Goal: Transaction & Acquisition: Obtain resource

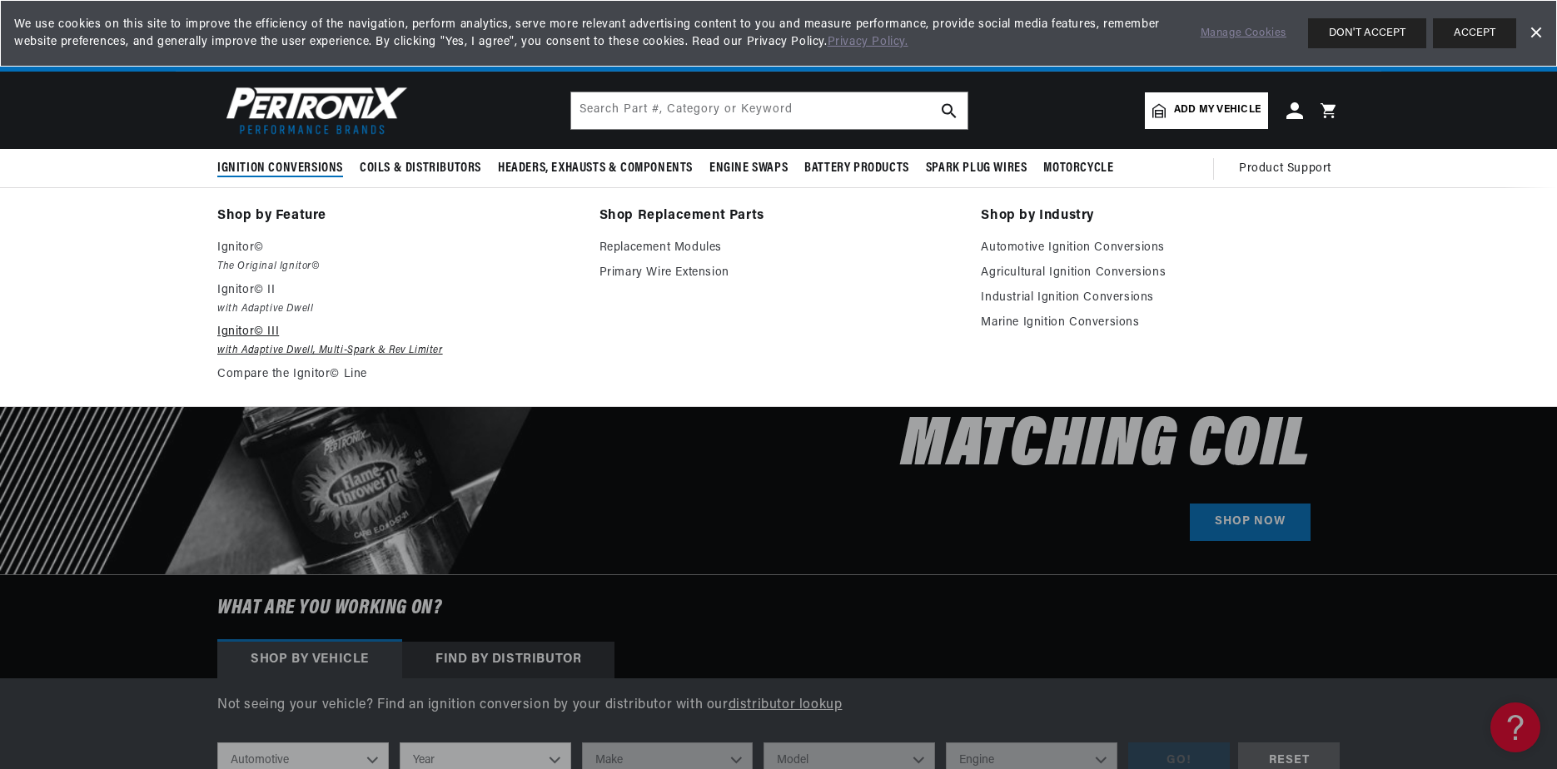
scroll to position [0, 2080]
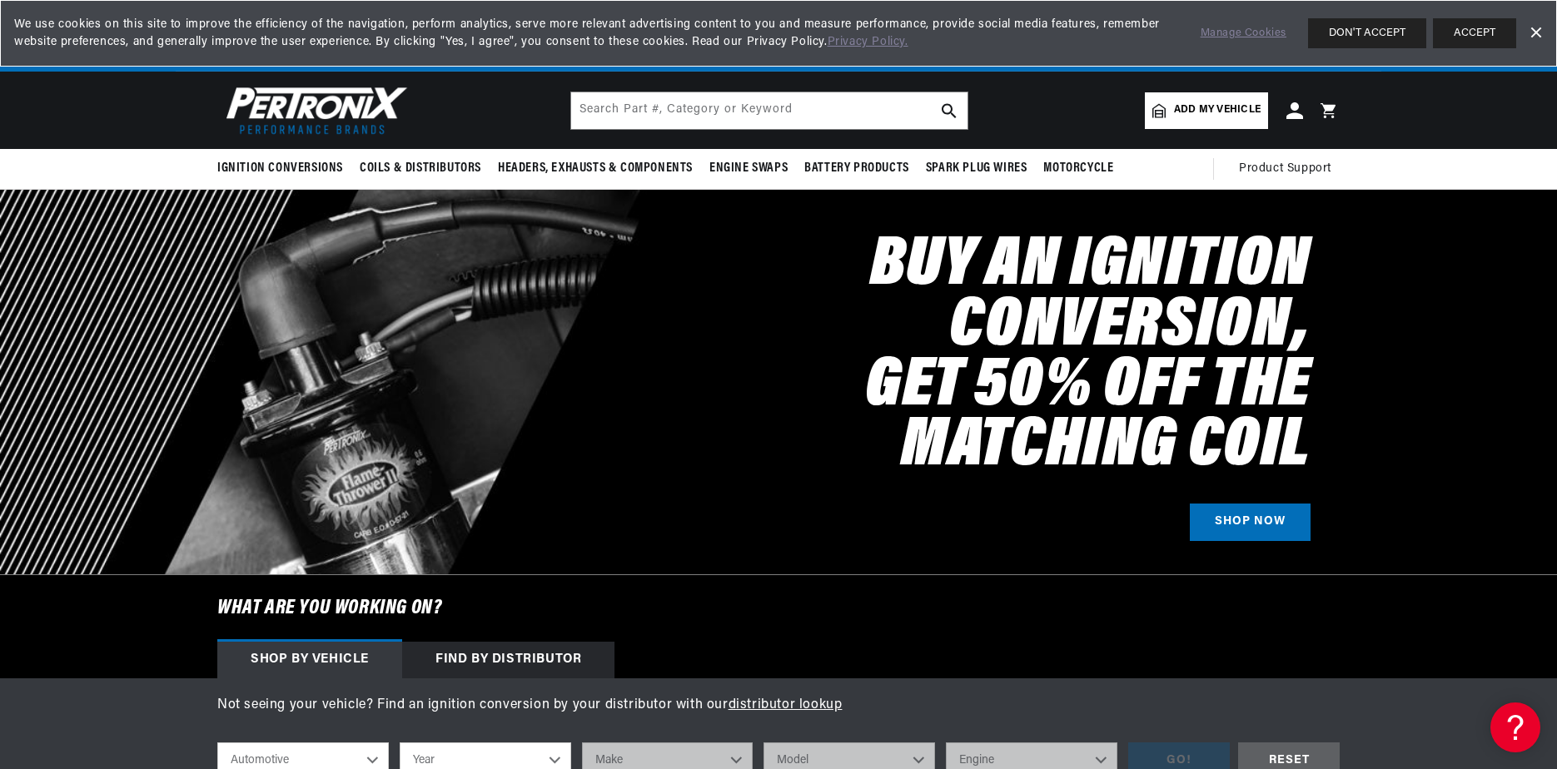
click at [1234, 105] on span "Add my vehicle" at bounding box center [1217, 110] width 87 height 16
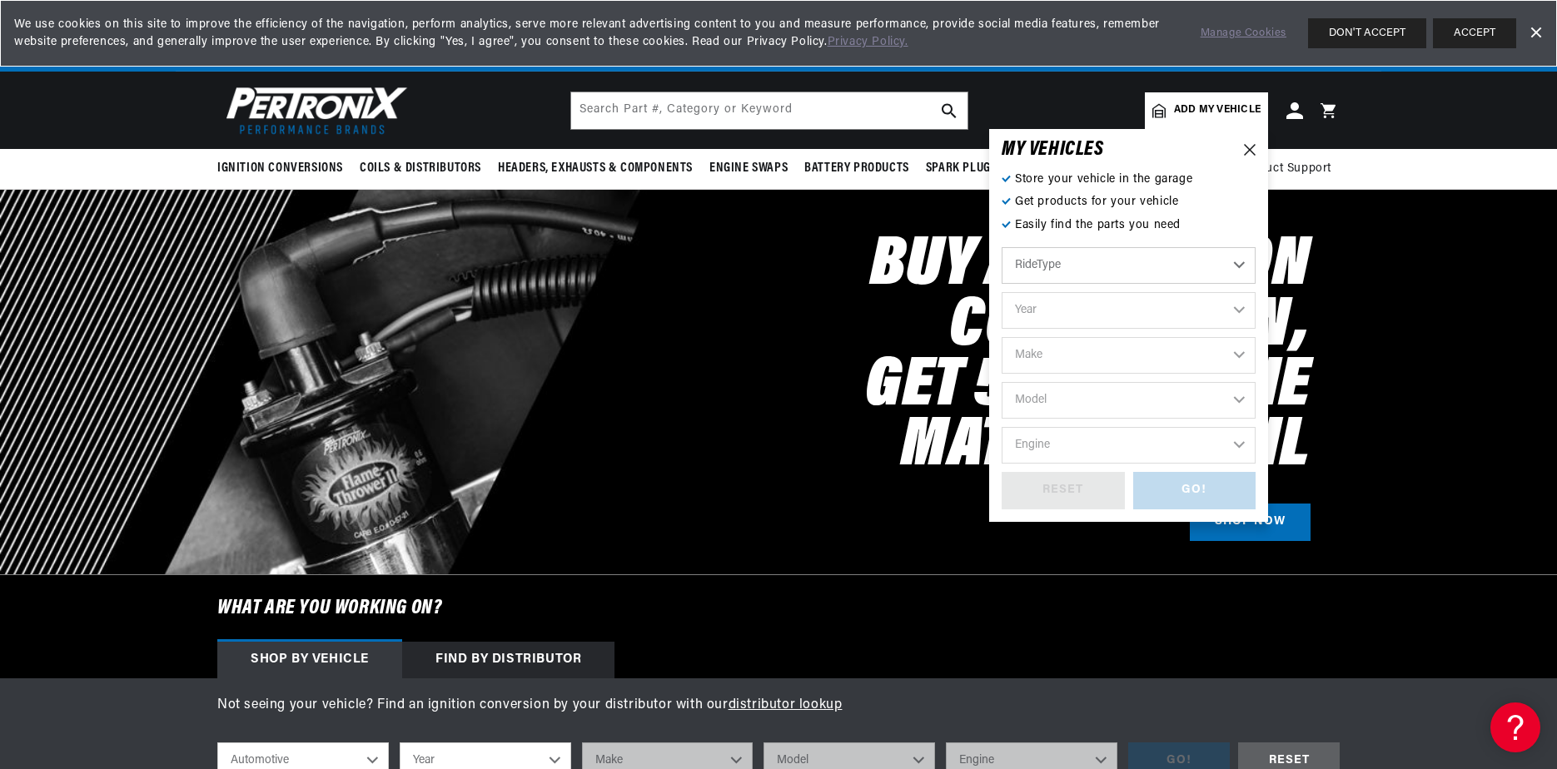
scroll to position [0, 0]
click at [1240, 262] on select "Automotive Agricultural Industrial Marine Motorcycle" at bounding box center [1129, 265] width 254 height 37
click at [1002, 247] on select "Automotive Agricultural Industrial Marine Motorcycle" at bounding box center [1129, 265] width 254 height 37
click at [1247, 313] on select "Year [DATE] 2021 2020 2019 2018 2017 2016 2015 2014 2013 2012 2011 2010 2009 20…" at bounding box center [1129, 310] width 254 height 37
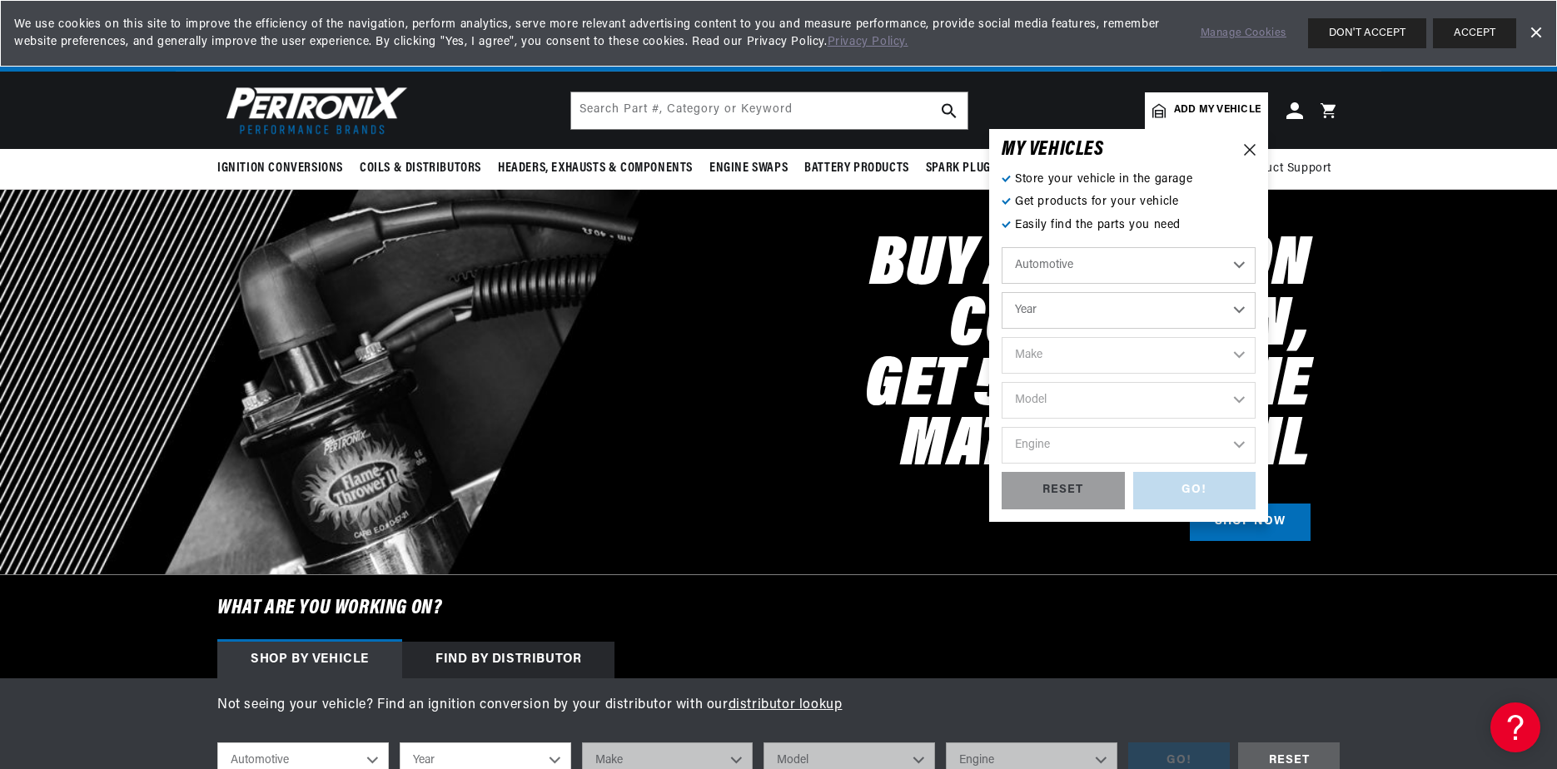
select select "1975"
click at [1002, 292] on select "Year [DATE] 2021 2020 2019 2018 2017 2016 2015 2014 2013 2012 2011 2010 2009 20…" at bounding box center [1129, 310] width 254 height 37
click at [1243, 315] on select "Year [DATE] 2021 2020 2019 2018 2017 2016 2015 2014 2013 2012 2011 2010 2009 20…" at bounding box center [1129, 310] width 254 height 37
select select "1975"
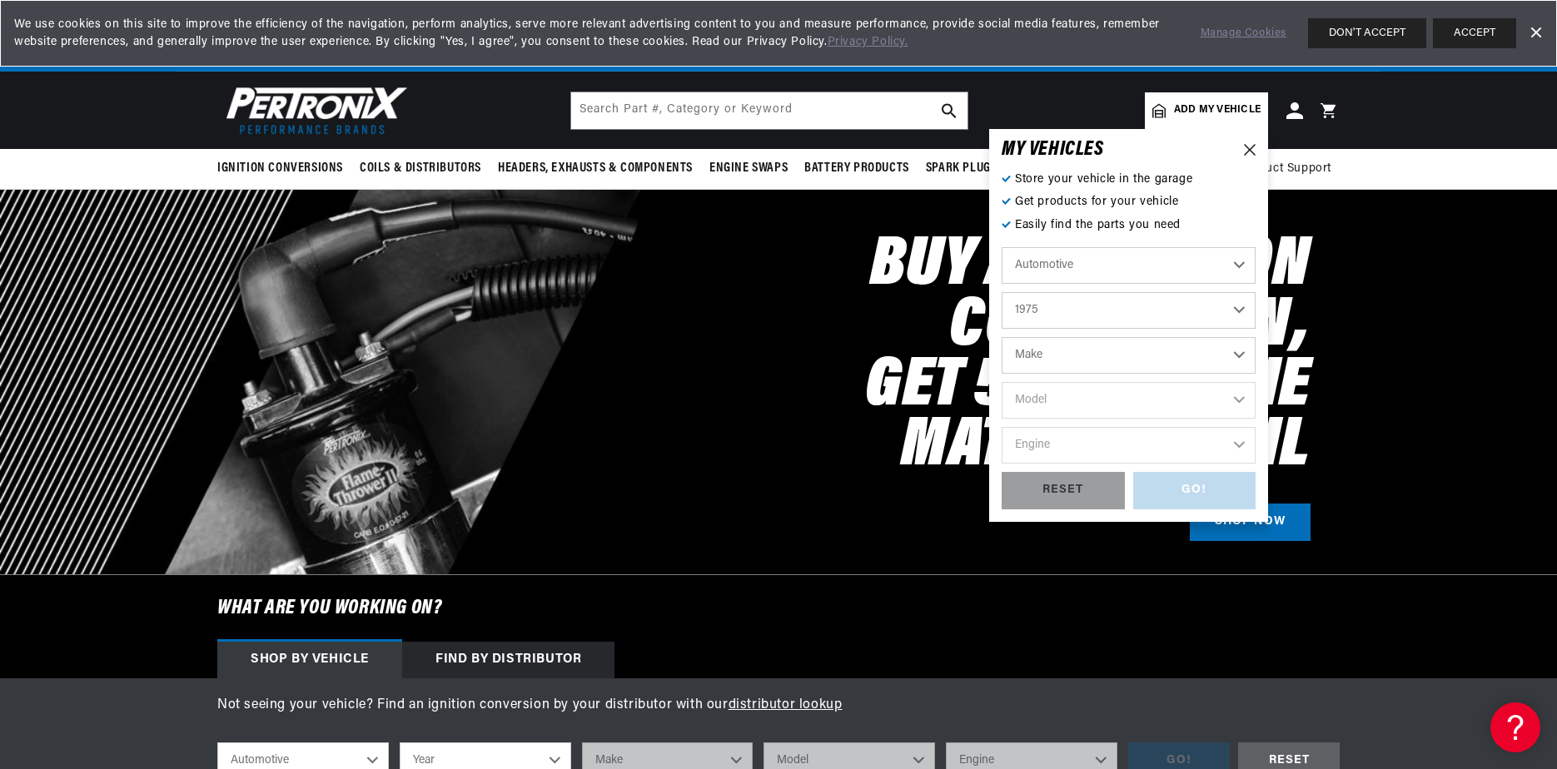
scroll to position [0, 0]
click at [1002, 292] on select "2022 2021 2020 2019 2018 2017 2016 2015 2014 2013 2012 2011 2010 2009 2008 2007…" at bounding box center [1129, 310] width 254 height 37
click at [1240, 354] on select "Make Alfa Romeo American Motors Audi [GEOGRAPHIC_DATA] BMW Buick Cadillac Check…" at bounding box center [1129, 355] width 254 height 37
select select "Chrysler"
click at [1002, 337] on select "Make Alfa Romeo American Motors Audi [GEOGRAPHIC_DATA] BMW Buick Cadillac Check…" at bounding box center [1129, 355] width 254 height 37
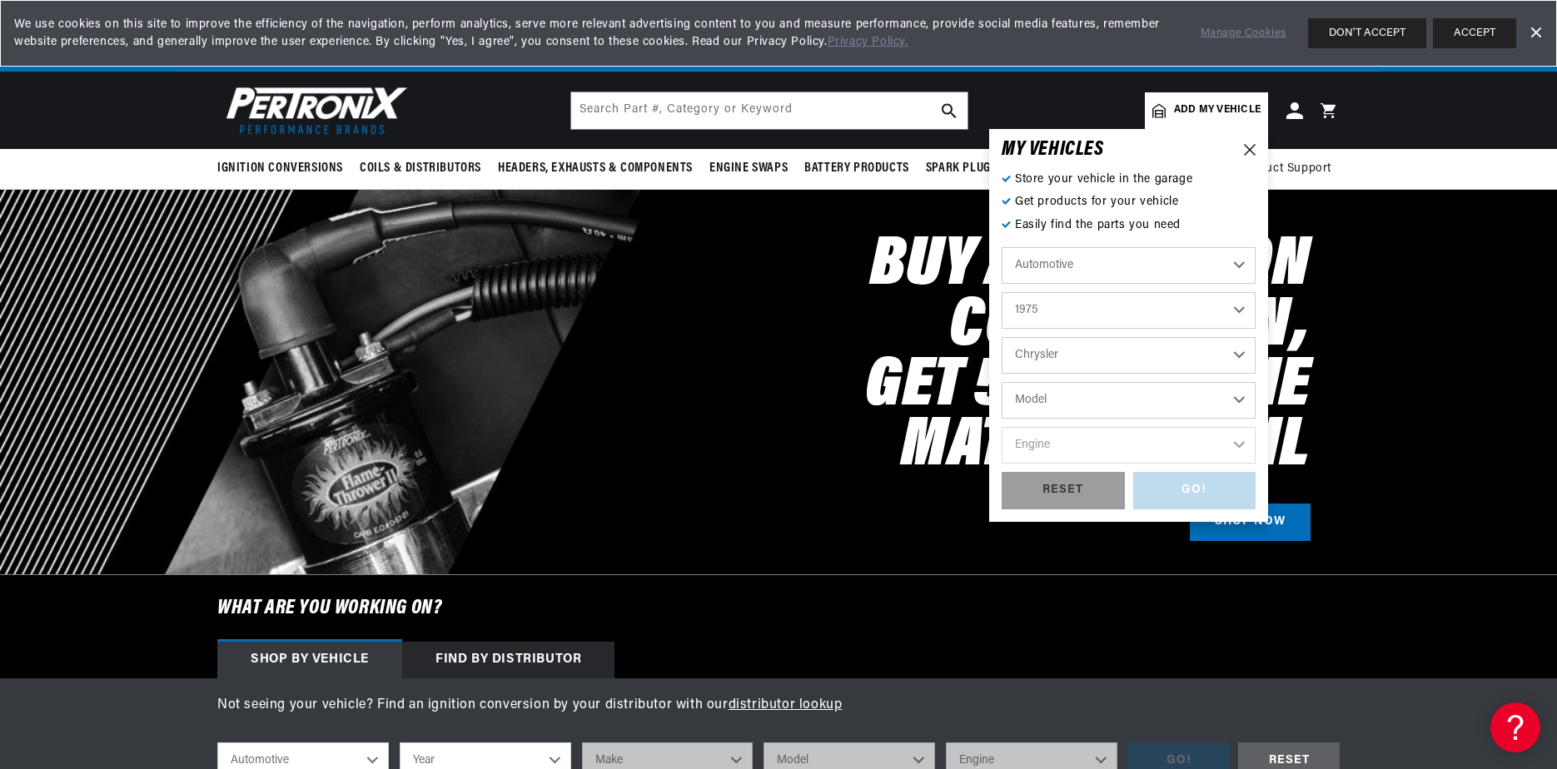
click at [1238, 397] on select "Model [GEOGRAPHIC_DATA] Imperial New Yorker [GEOGRAPHIC_DATA] Town & Country" at bounding box center [1129, 400] width 254 height 37
click at [1239, 357] on select "Alfa Romeo American Motors Audi [GEOGRAPHIC_DATA] BMW Buick Cadillac Checker Ch…" at bounding box center [1129, 355] width 254 height 37
click at [1002, 337] on select "Alfa Romeo American Motors Audi [GEOGRAPHIC_DATA] BMW Buick Cadillac Checker Ch…" at bounding box center [1129, 355] width 254 height 37
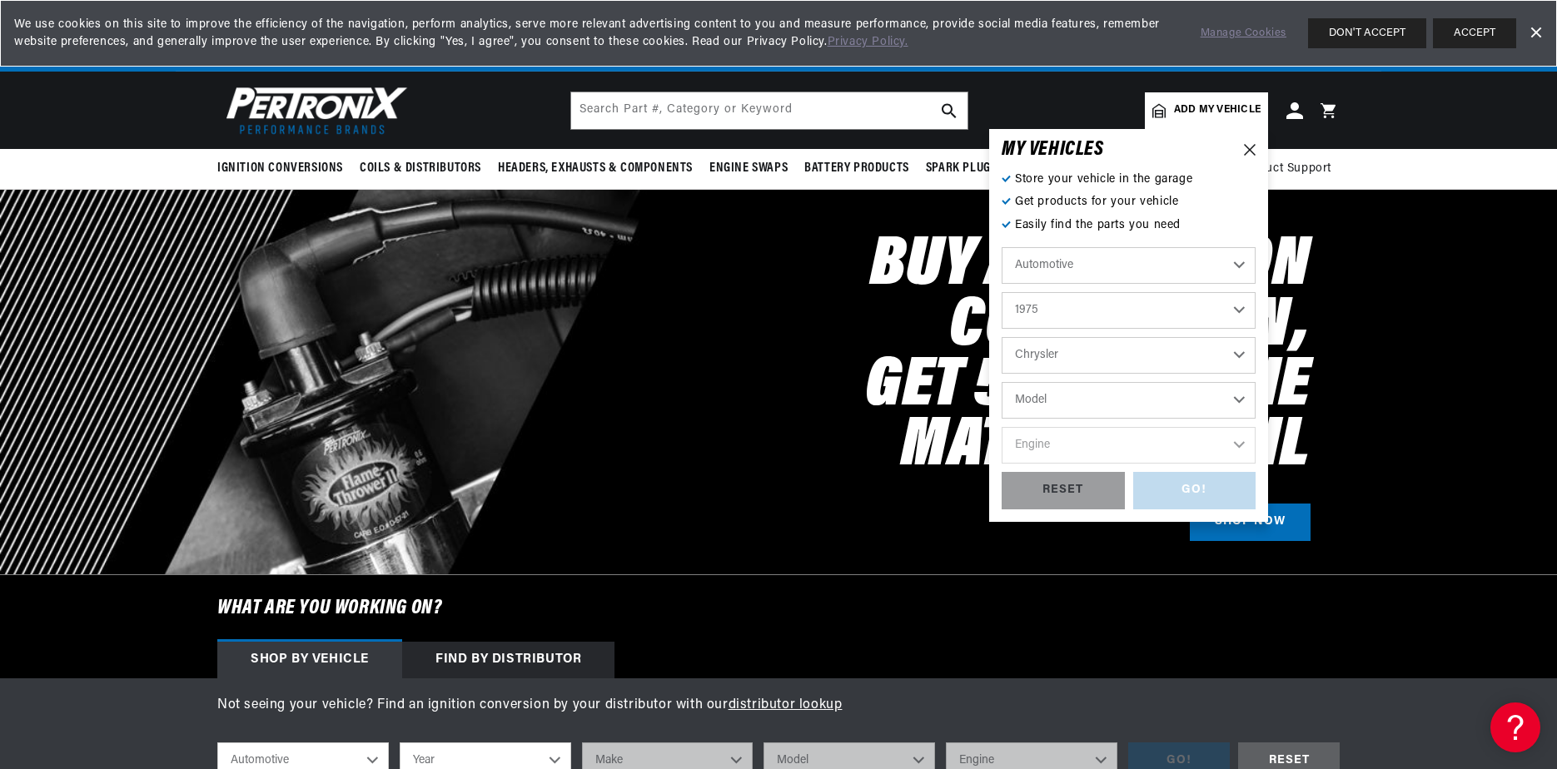
select select "[GEOGRAPHIC_DATA]"
click at [1234, 397] on select "Model Duster Fury Gran Fury PB100 PB200 PB300 Road Runner Scamp Trailduster Val…" at bounding box center [1129, 400] width 254 height 37
select select "Valiant"
click at [1002, 382] on select "Model Duster Fury Gran Fury PB100 PB200 PB300 Road Runner Scamp Trailduster Val…" at bounding box center [1129, 400] width 254 height 37
select select "Valiant"
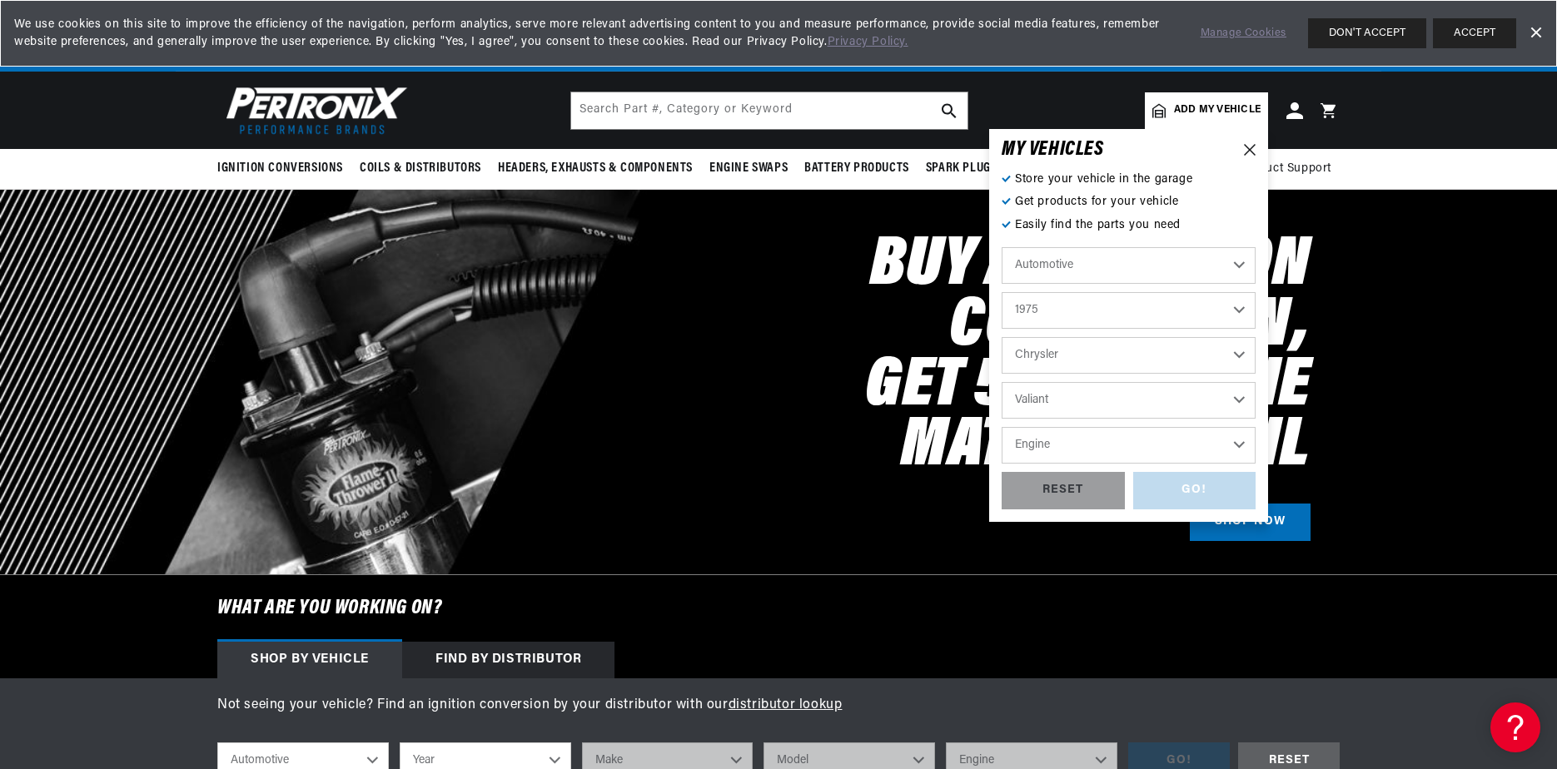
click at [1239, 443] on select "Engine 5.6L 225cid / 3.7L 318cid / 5.2L 360cid / 5.9L" at bounding box center [1129, 445] width 254 height 37
select select "360cid-5.9L"
click at [1002, 427] on select "Engine 5.6L 225cid / 3.7L 318cid / 5.2L 360cid / 5.9L" at bounding box center [1129, 445] width 254 height 37
select select "360cid-5.9L"
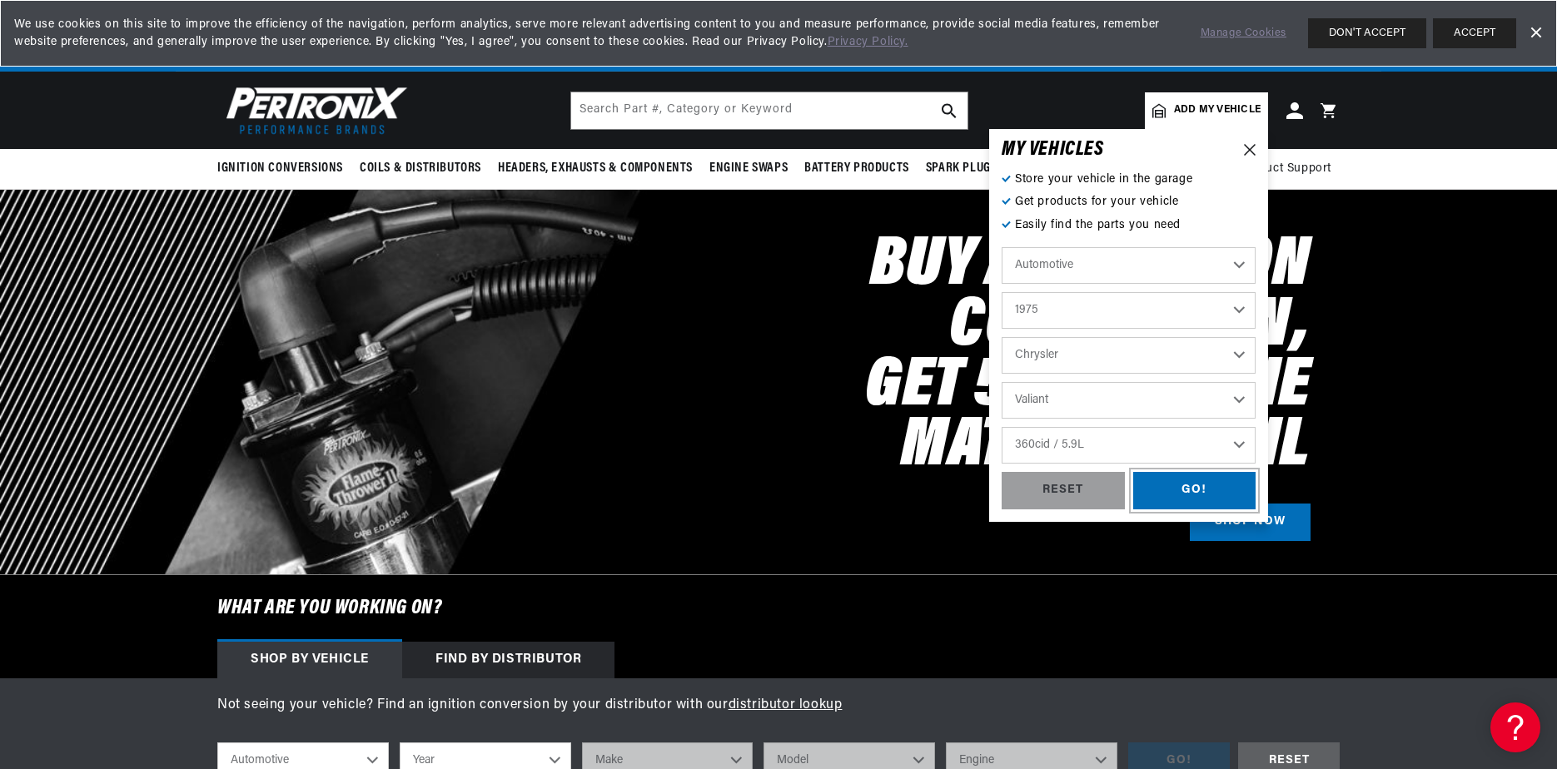
click at [1189, 480] on div "GO!" at bounding box center [1194, 490] width 123 height 37
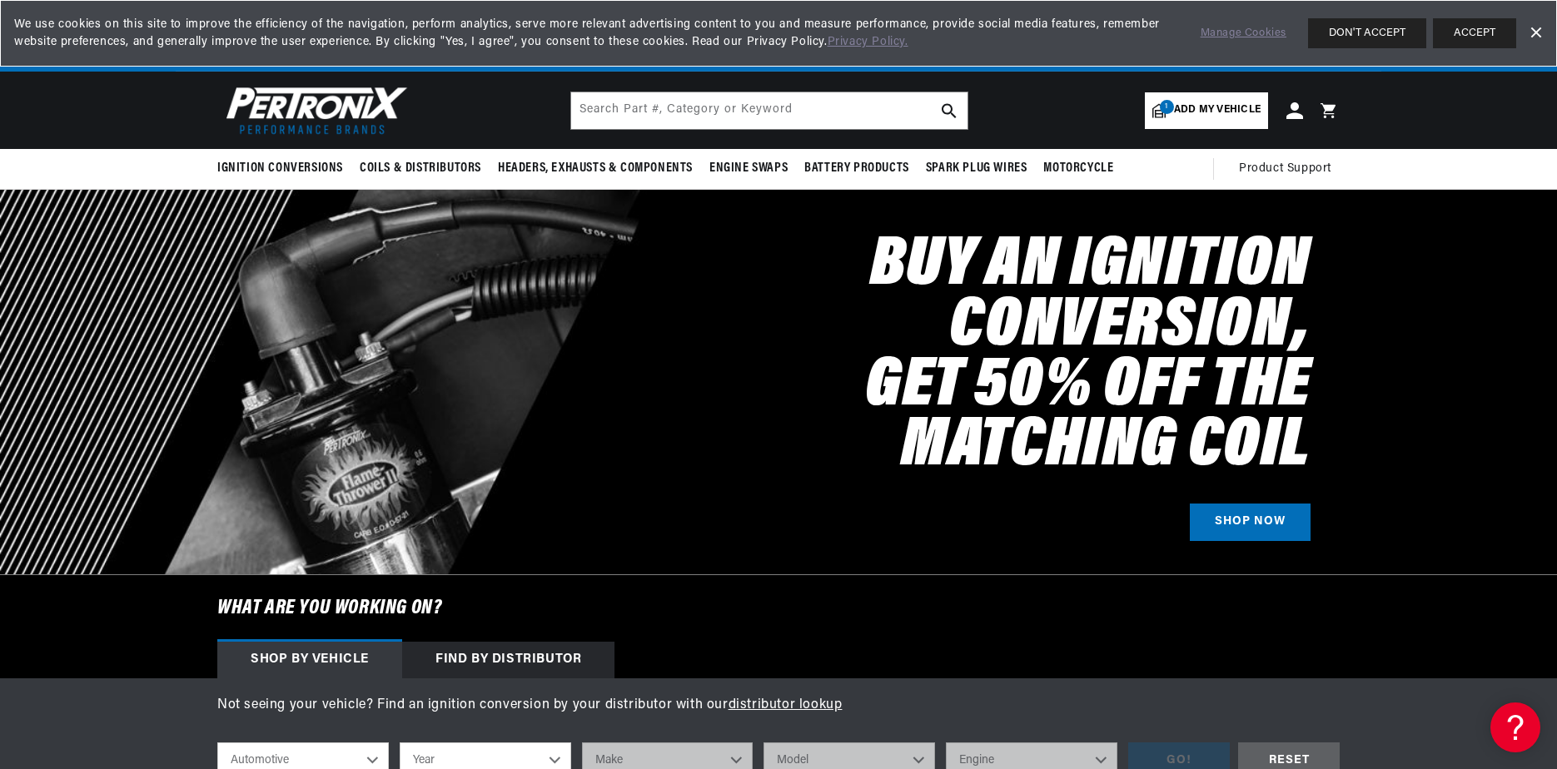
select select "1975"
select select "[GEOGRAPHIC_DATA]"
select select "Valiant"
select select "360cid-5.9L"
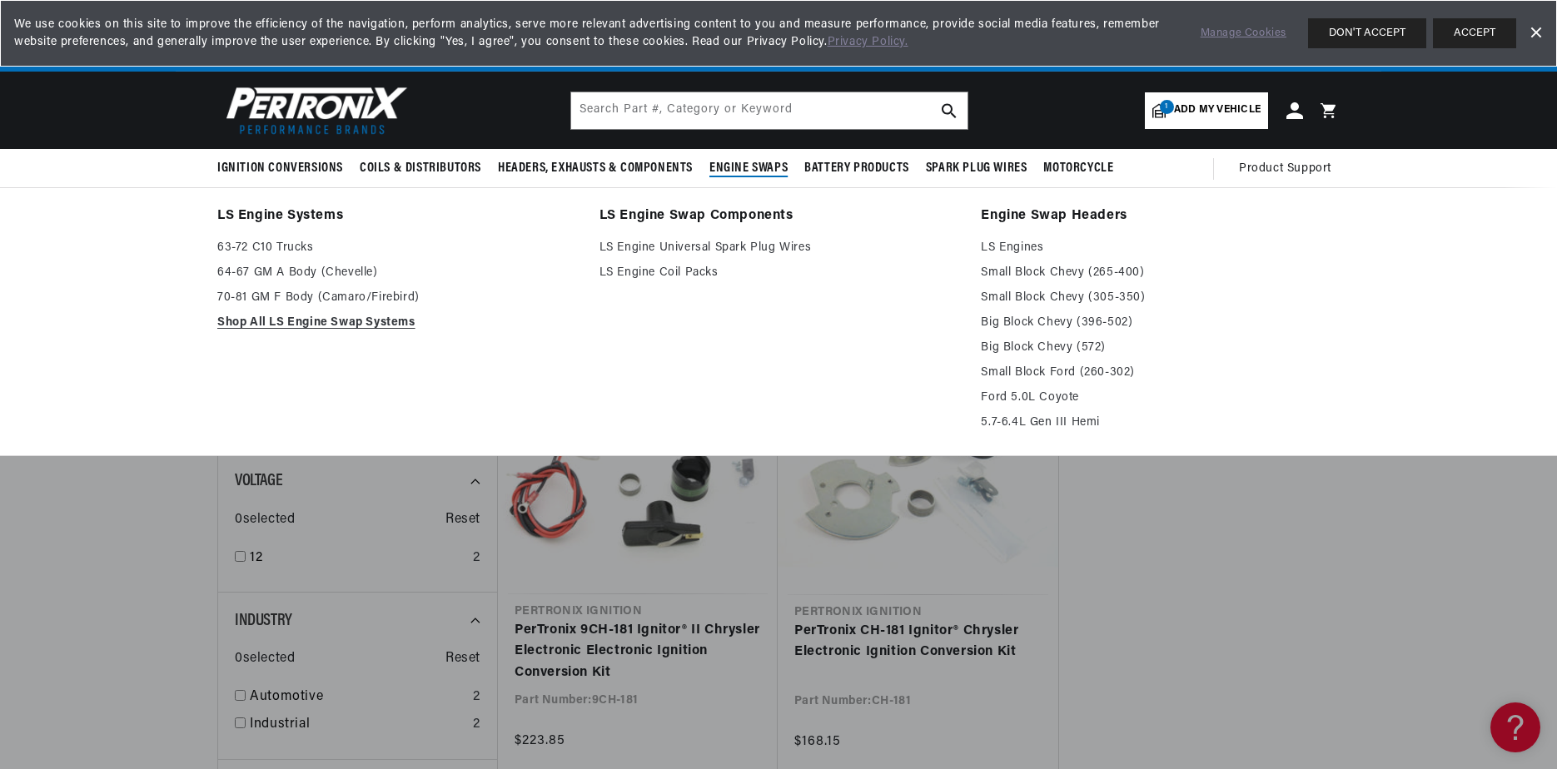
scroll to position [0, 1040]
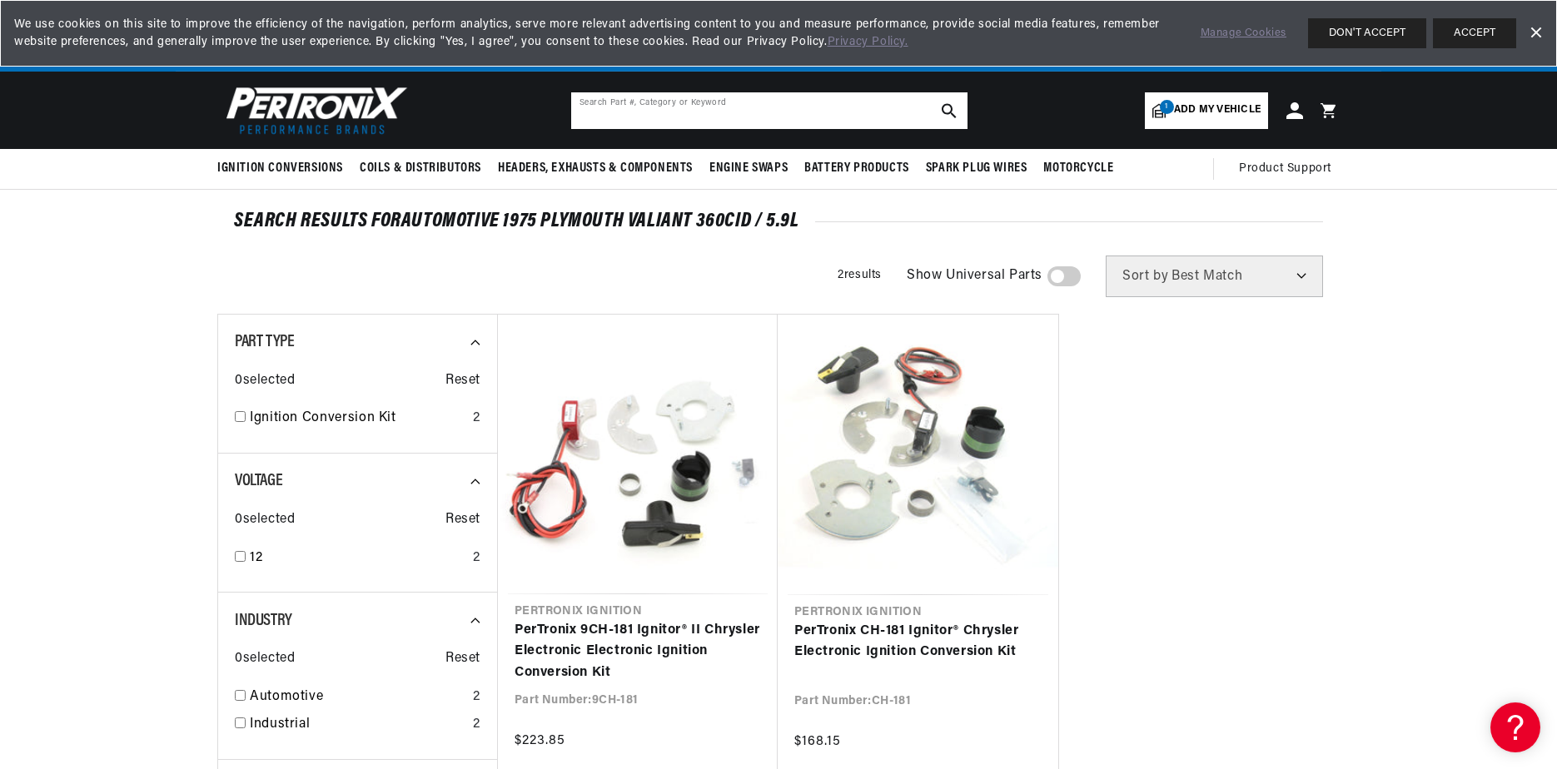
click at [668, 112] on input "text" at bounding box center [769, 110] width 396 height 37
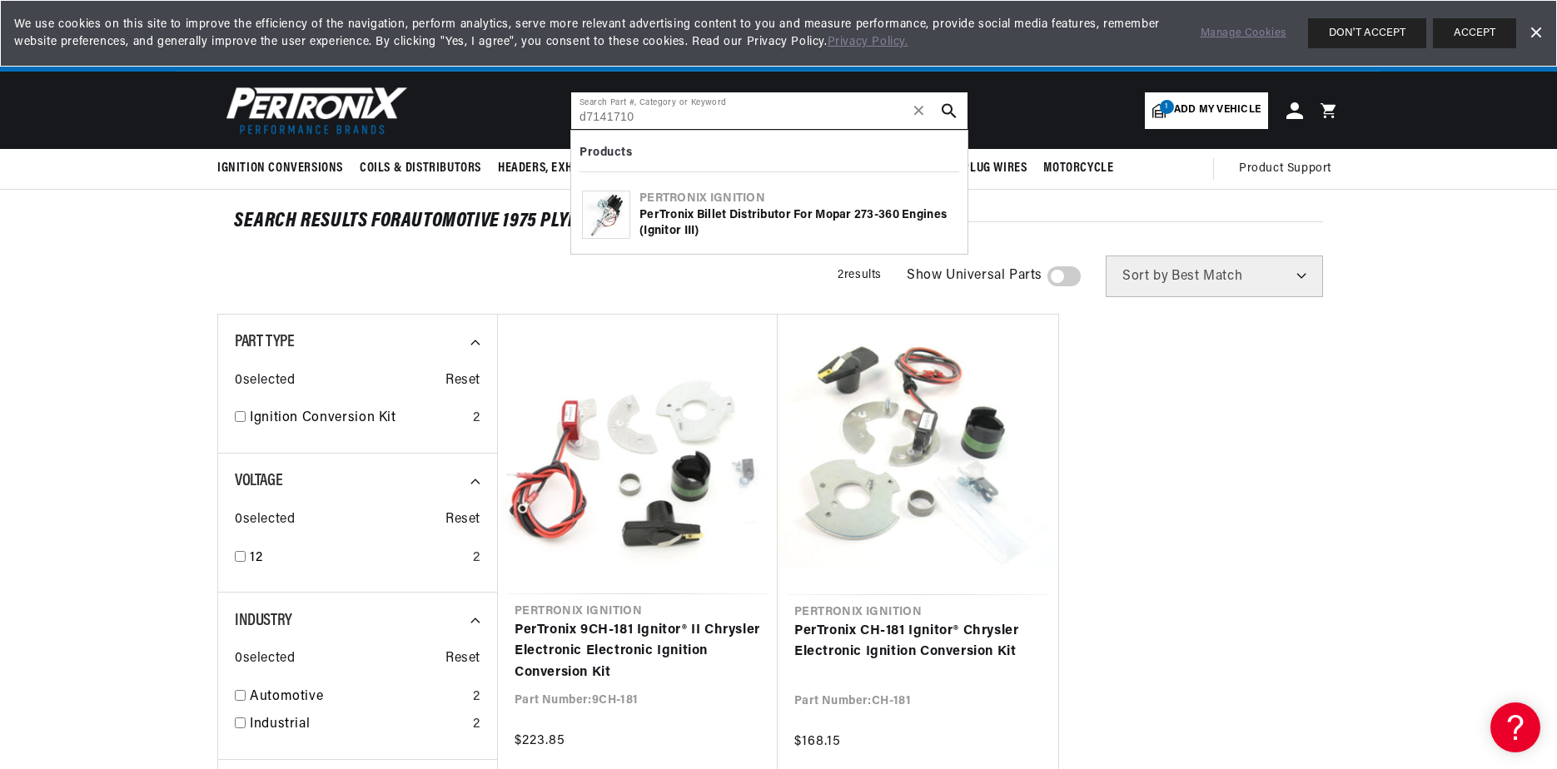
type input "d7141710"
click at [724, 211] on div "PerTronix Billet Distributor for Mopar 273-360 Engines (Ignitor III)" at bounding box center [797, 223] width 317 height 32
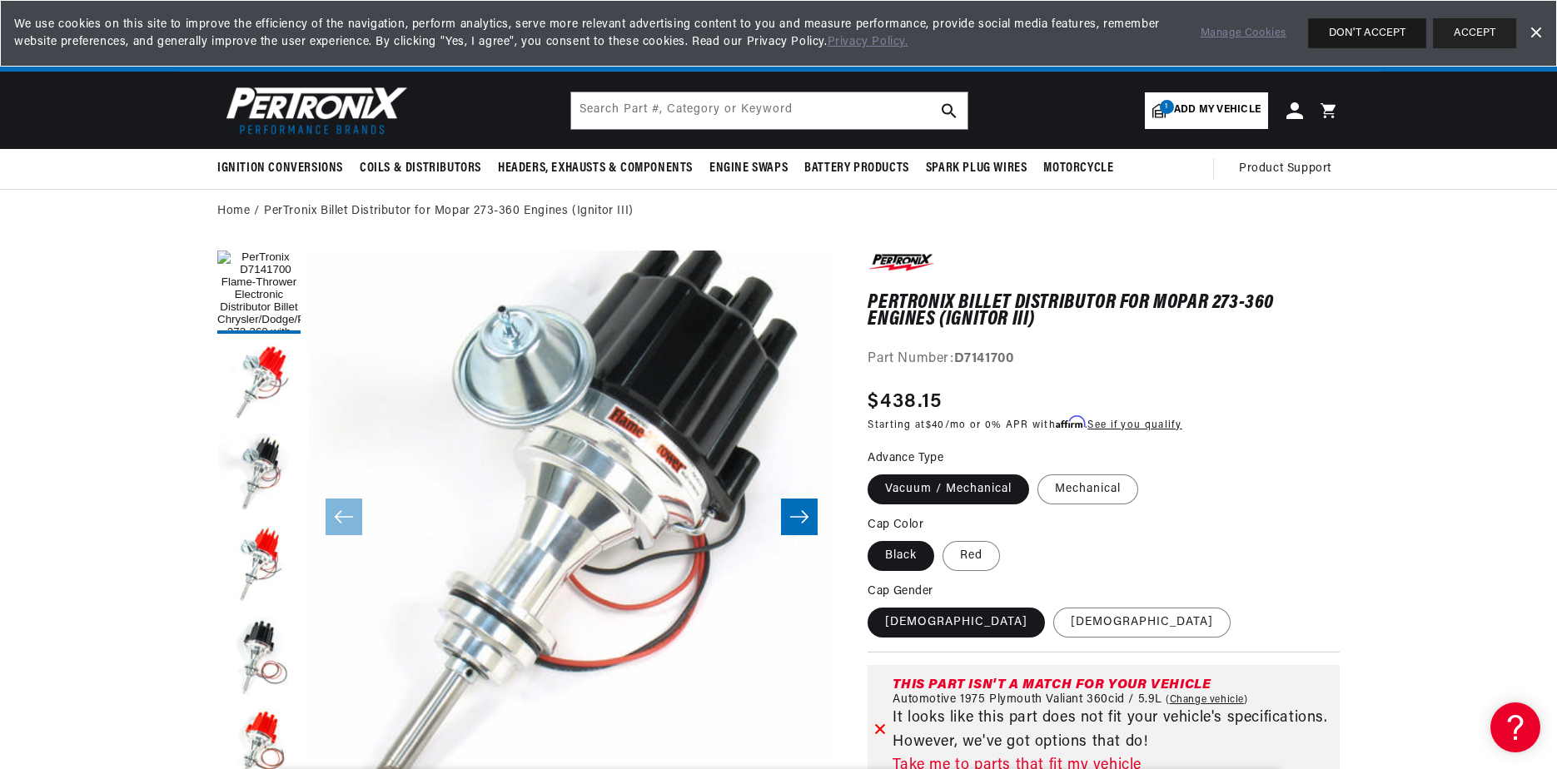
click at [1376, 37] on button "DON'T ACCEPT" at bounding box center [1367, 33] width 118 height 30
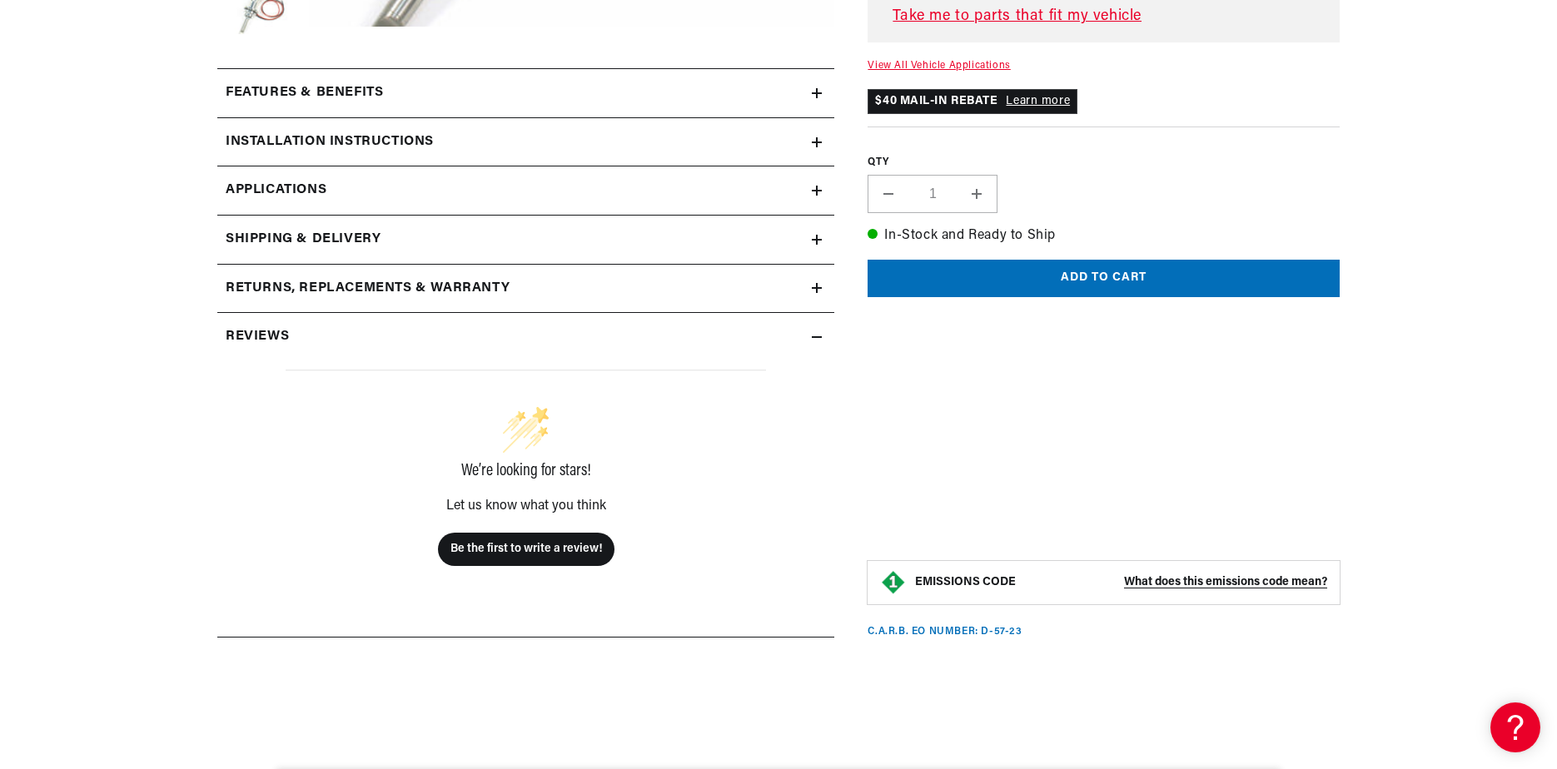
scroll to position [0, 2080]
click at [818, 136] on summary "Installation instructions" at bounding box center [525, 142] width 617 height 48
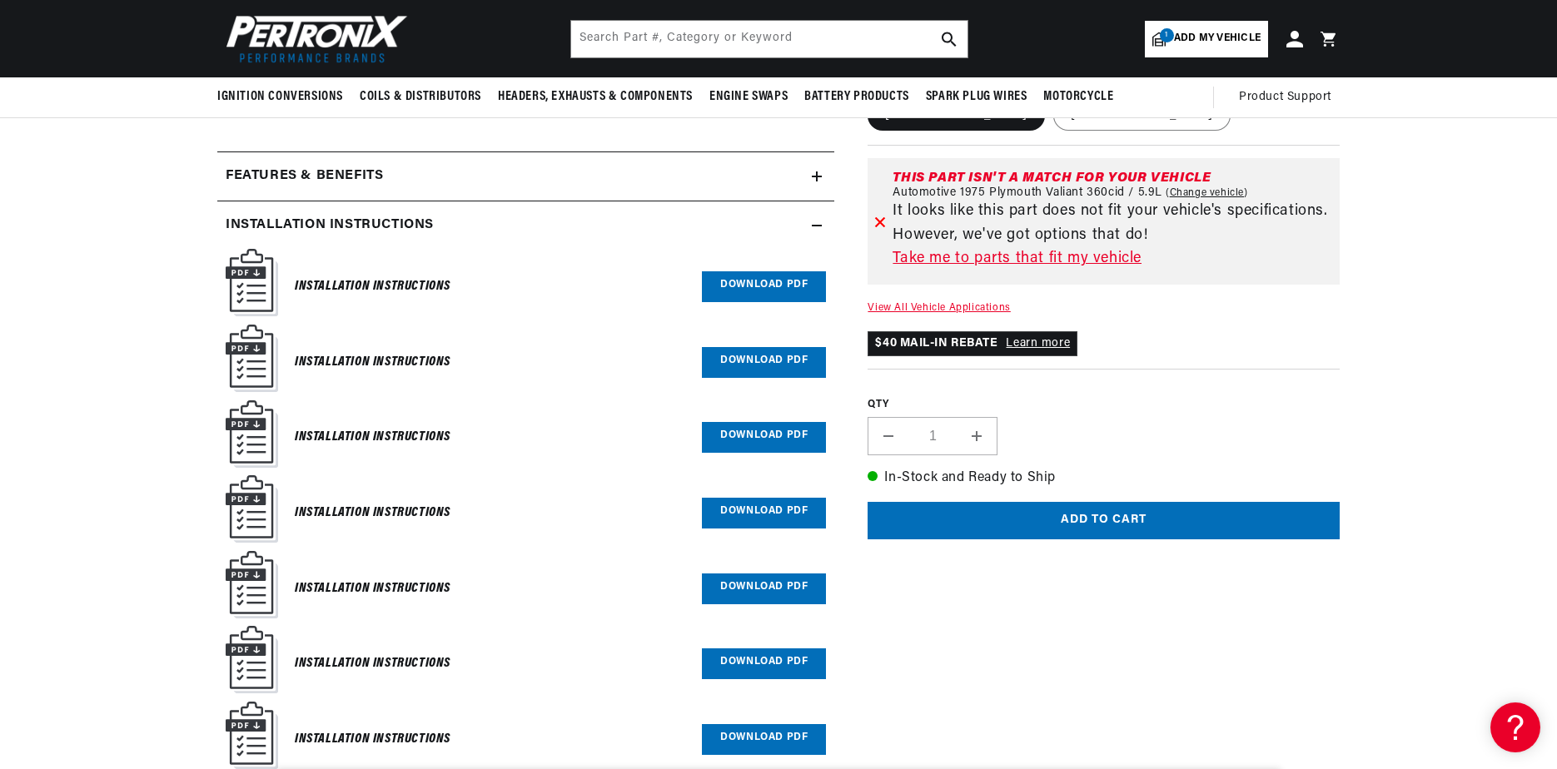
scroll to position [0, 1040]
click at [268, 292] on img at bounding box center [252, 282] width 52 height 67
click at [343, 291] on h6 "Installation Instructions" at bounding box center [373, 287] width 156 height 22
click at [787, 292] on link "Download PDF" at bounding box center [764, 286] width 124 height 31
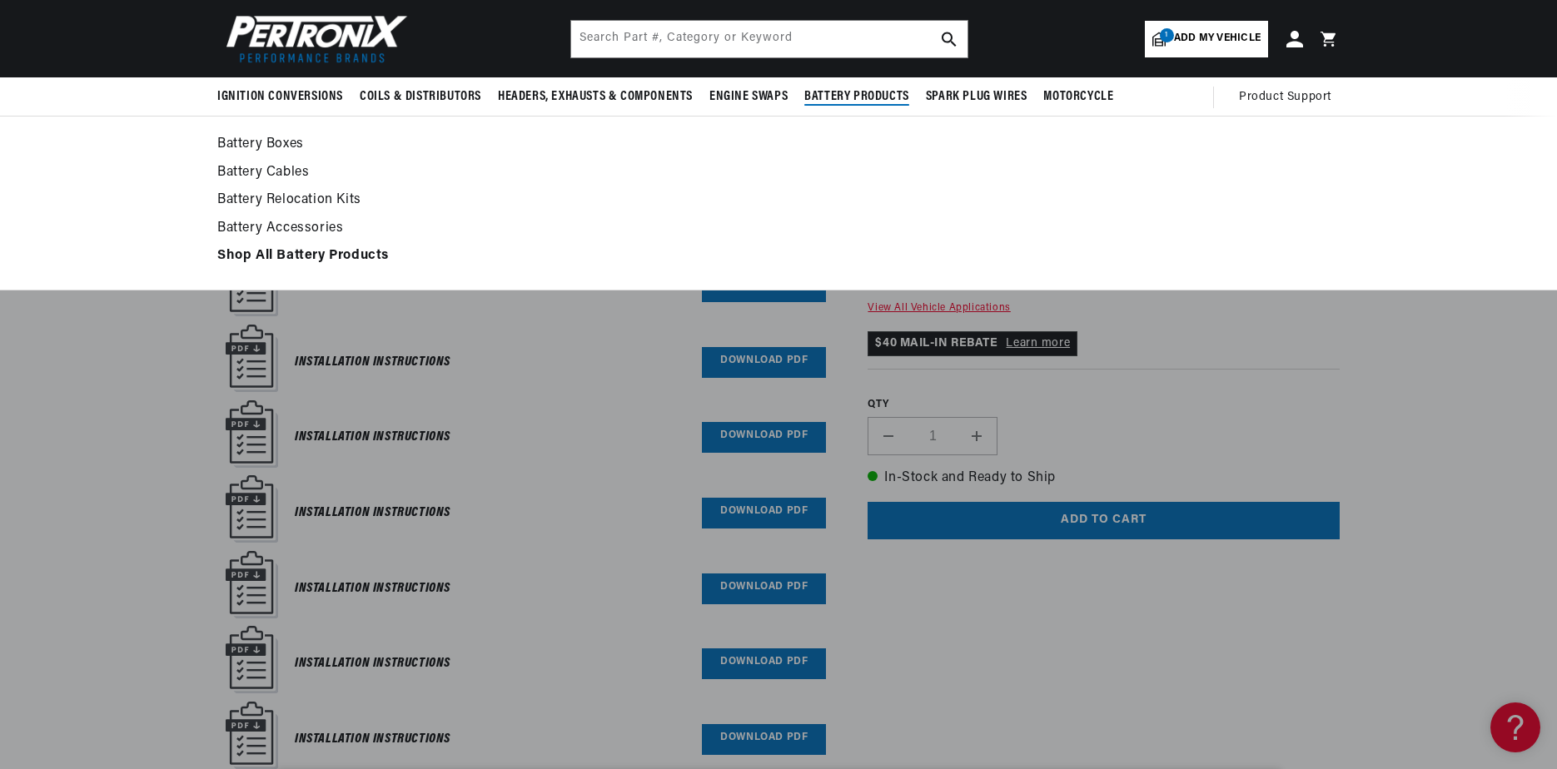
scroll to position [0, 2080]
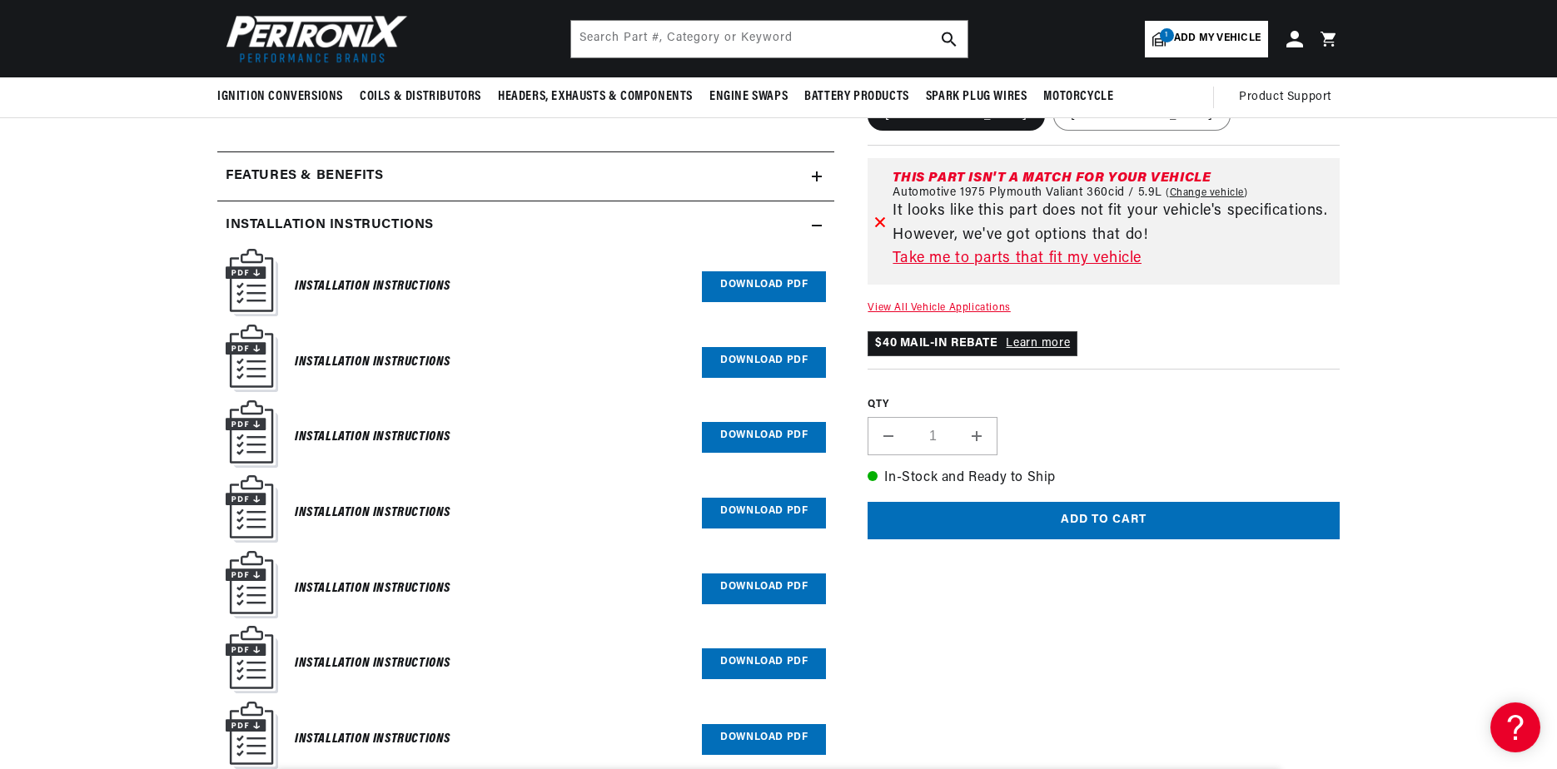
click at [724, 361] on link "Download PDF" at bounding box center [764, 362] width 124 height 31
click at [755, 287] on link "Download PDF" at bounding box center [764, 286] width 124 height 31
click at [754, 440] on link "Download PDF" at bounding box center [764, 437] width 124 height 31
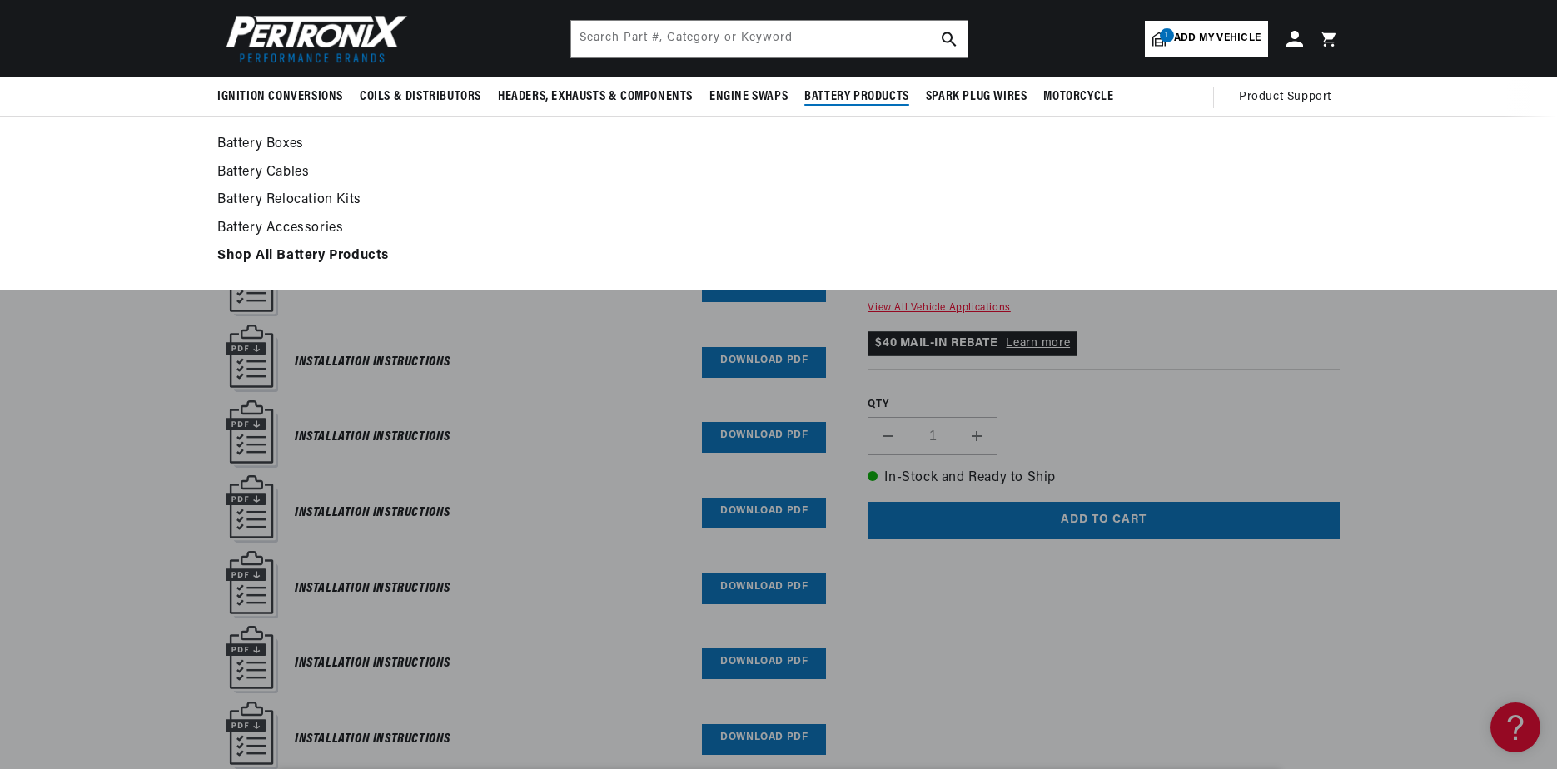
scroll to position [0, 0]
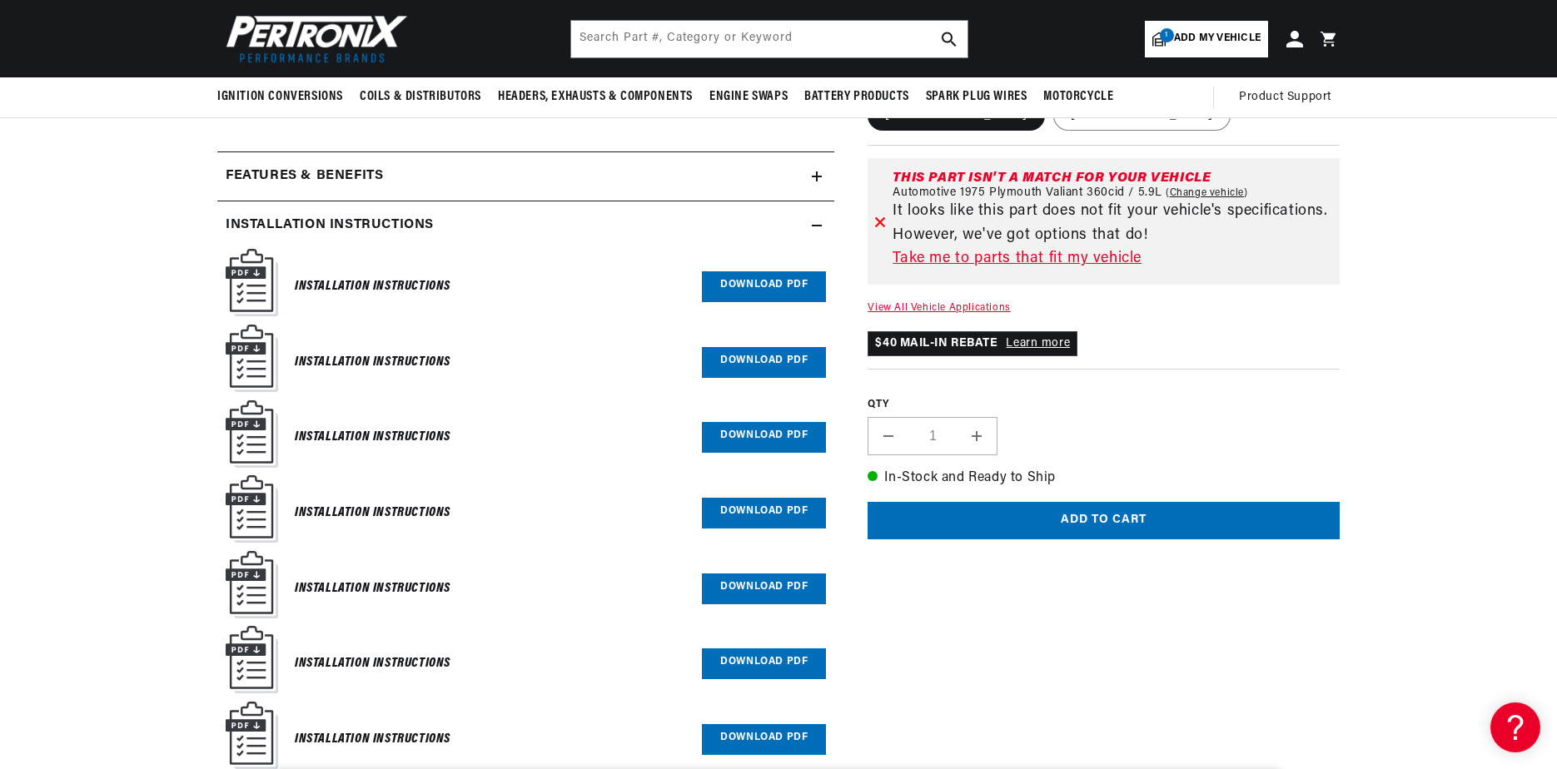
click at [762, 518] on link "Download PDF" at bounding box center [764, 513] width 124 height 31
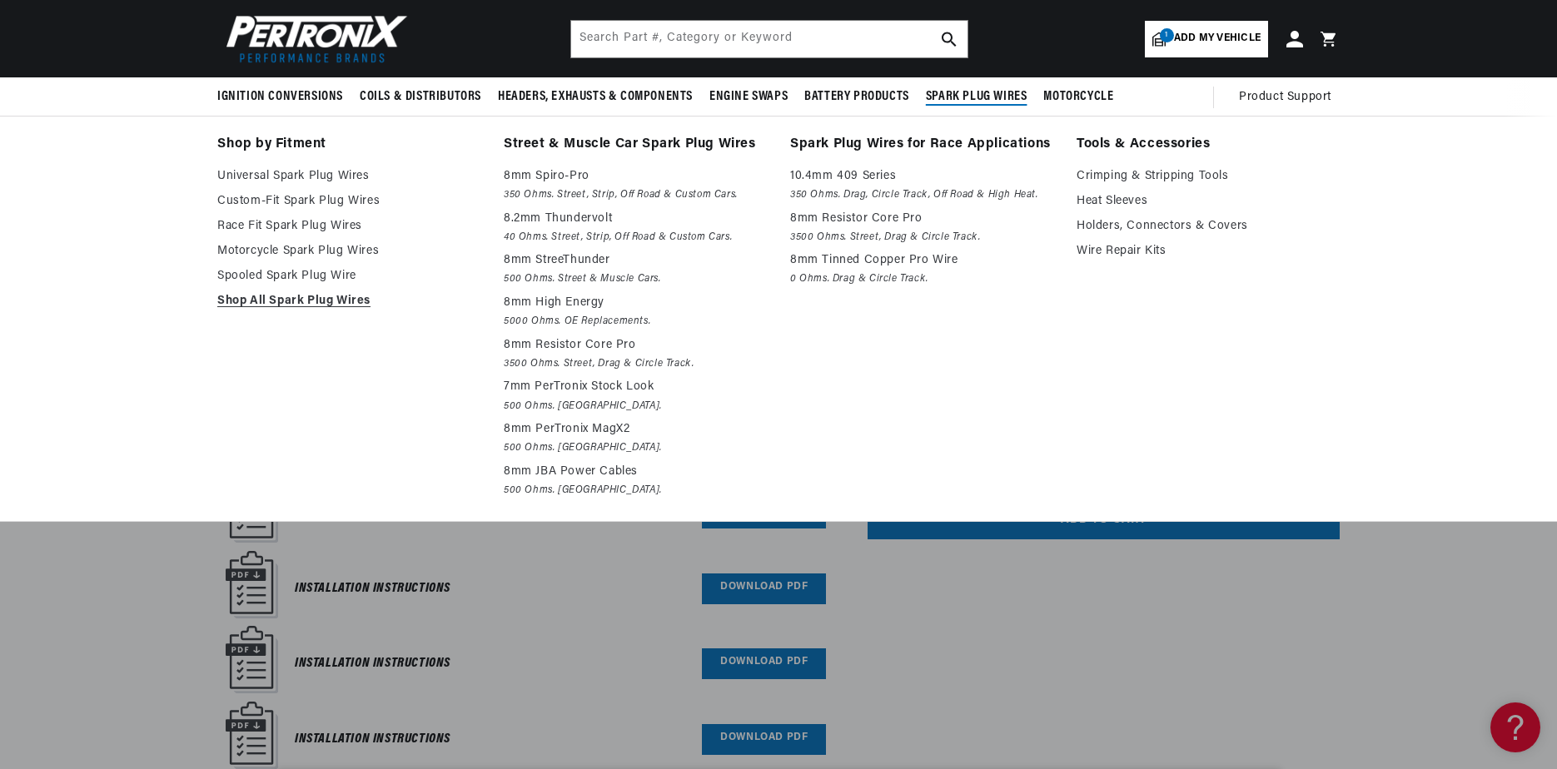
scroll to position [0, 1040]
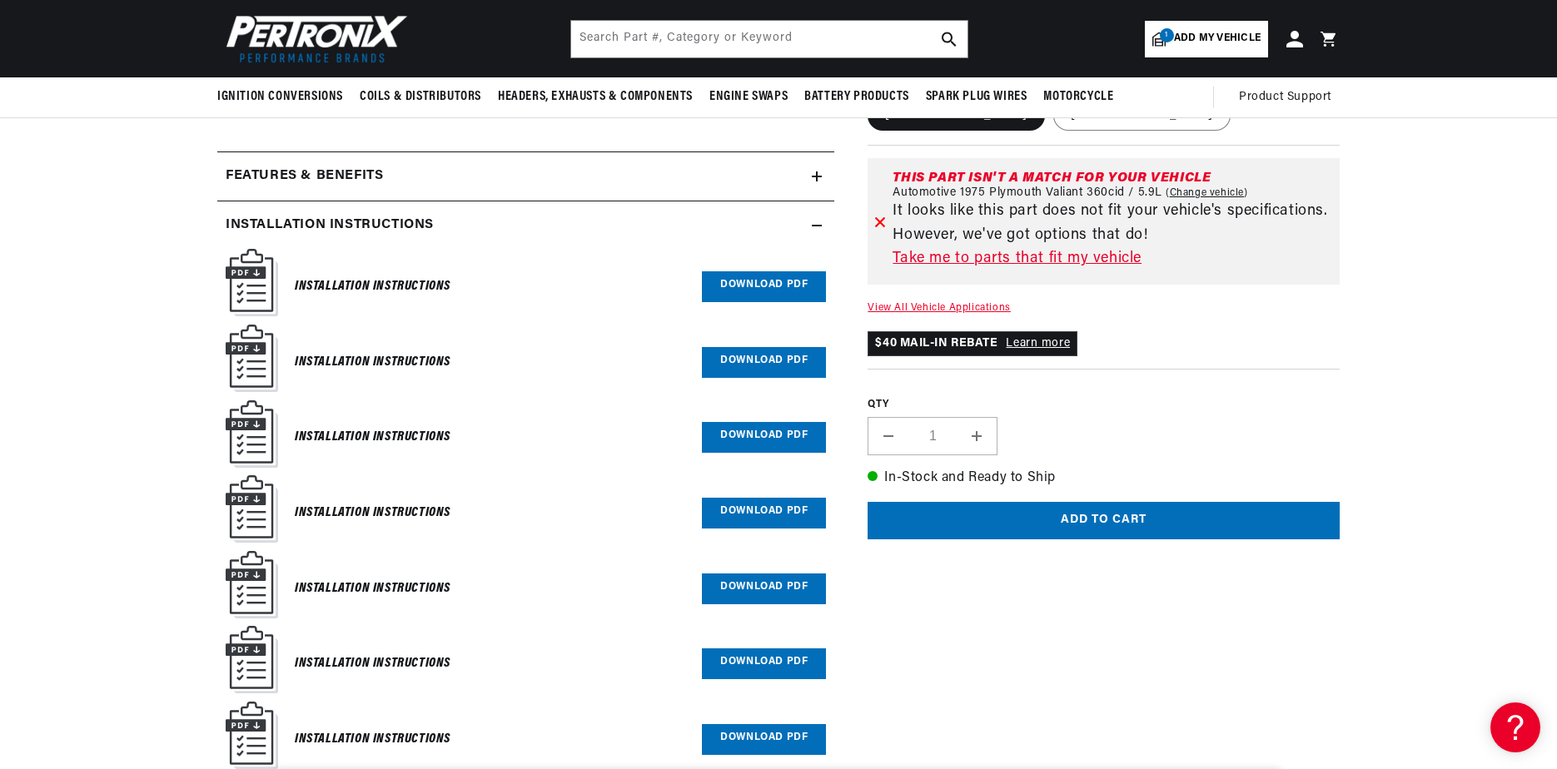
click at [765, 670] on link "Download PDF" at bounding box center [764, 664] width 124 height 31
